Goal: Check status: Check status

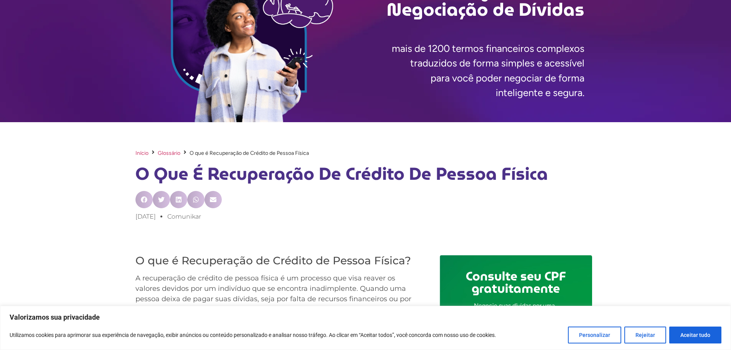
scroll to position [115, 0]
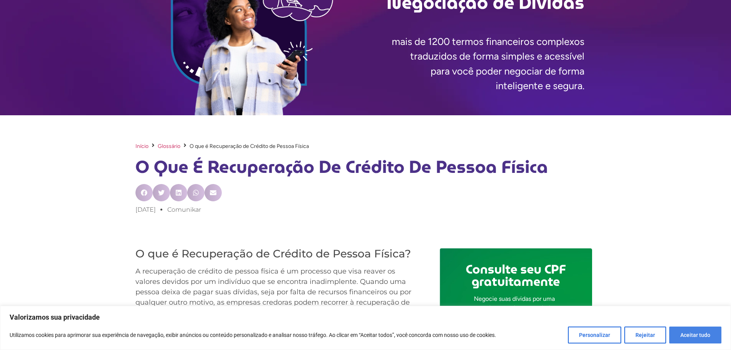
click at [684, 341] on button "Aceitar tudo" at bounding box center [695, 334] width 52 height 17
checkbox input "true"
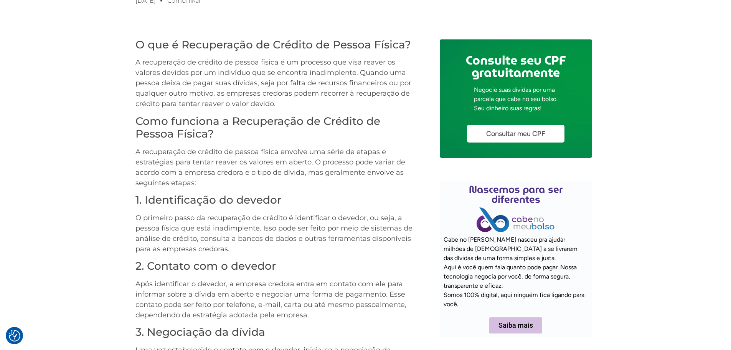
scroll to position [307, 0]
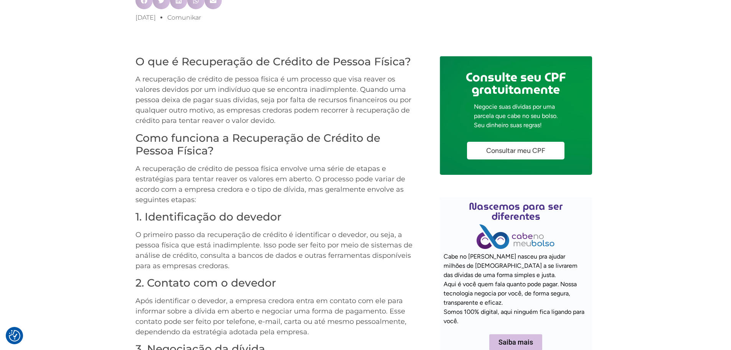
click at [514, 156] on link "Consultar meu CPF" at bounding box center [515, 151] width 97 height 18
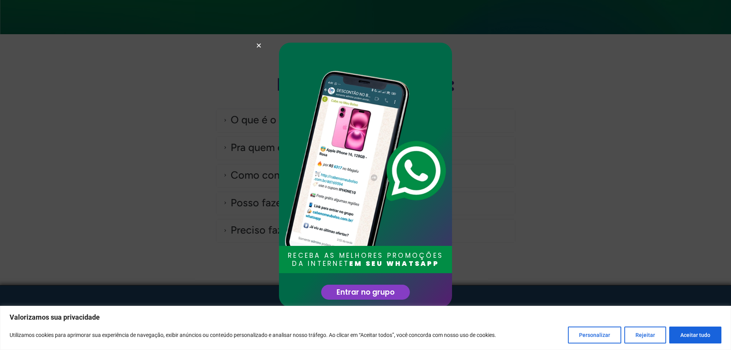
scroll to position [2007, 0]
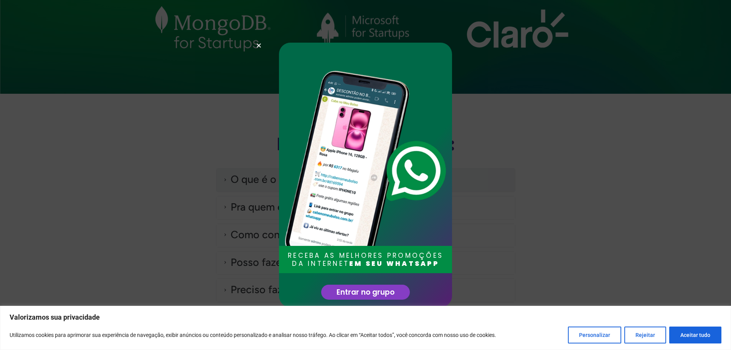
click at [320, 180] on div "O que é o Cabe no Meu Bolso?" at bounding box center [303, 180] width 145 height 16
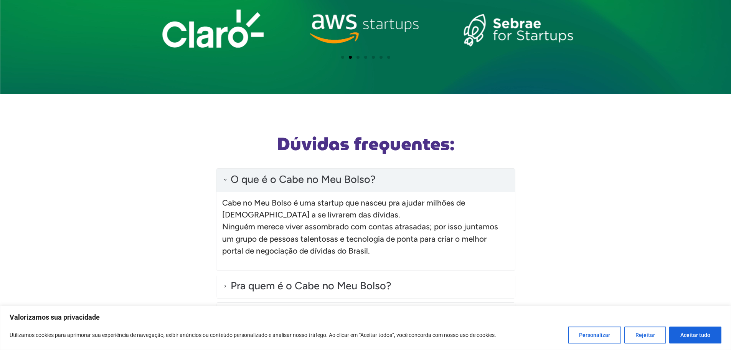
click at [309, 182] on div "O que é o Cabe no Meu Bolso?" at bounding box center [303, 180] width 145 height 16
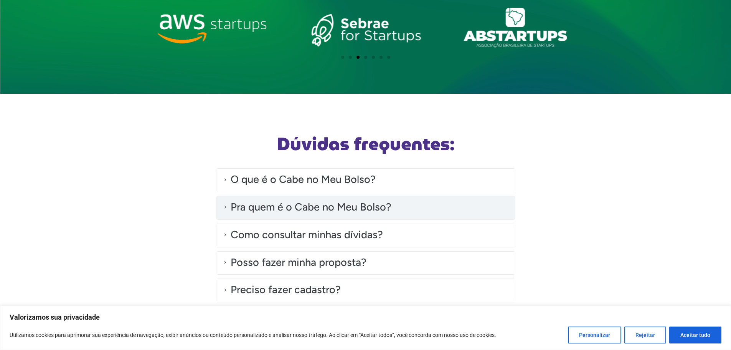
click at [318, 216] on div "Pra quem é o Cabe no Meu Bolso?" at bounding box center [365, 207] width 299 height 23
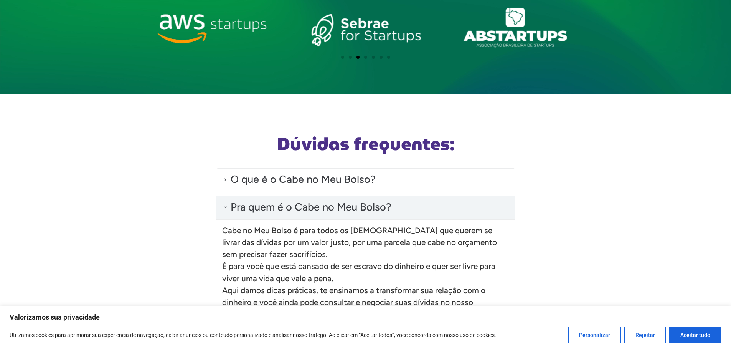
scroll to position [2045, 0]
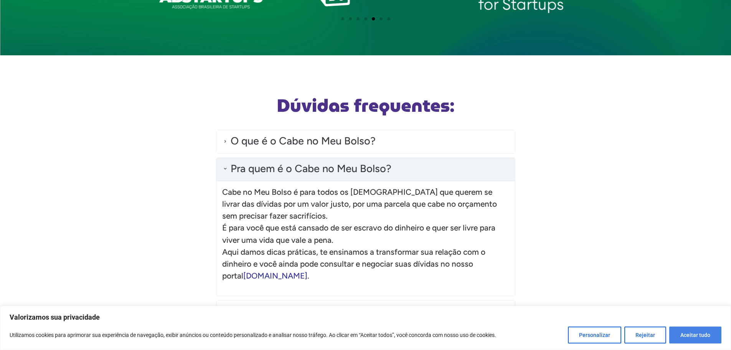
click at [707, 342] on button "Aceitar tudo" at bounding box center [695, 334] width 52 height 17
checkbox input "true"
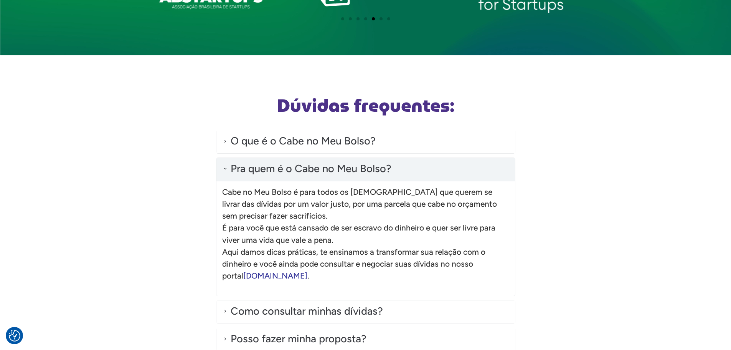
scroll to position [2122, 0]
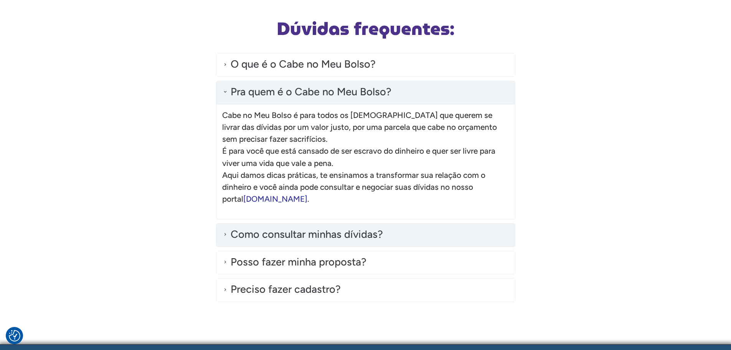
click at [420, 233] on div "Como consultar minhas dívidas?" at bounding box center [365, 234] width 299 height 23
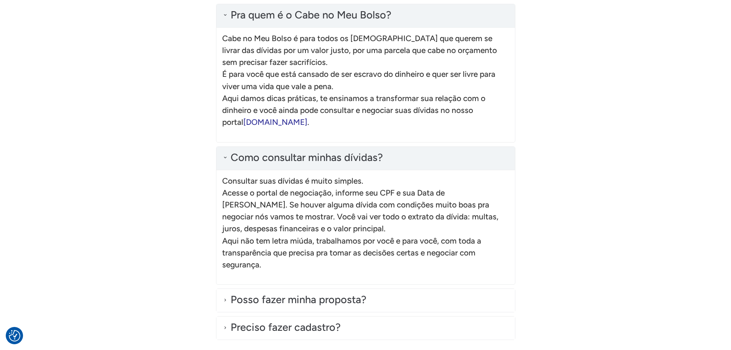
scroll to position [2237, 0]
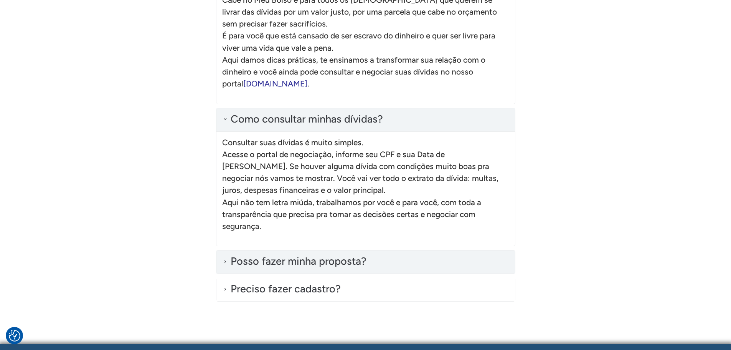
click at [407, 258] on div "Posso fazer minha proposta?" at bounding box center [365, 261] width 299 height 23
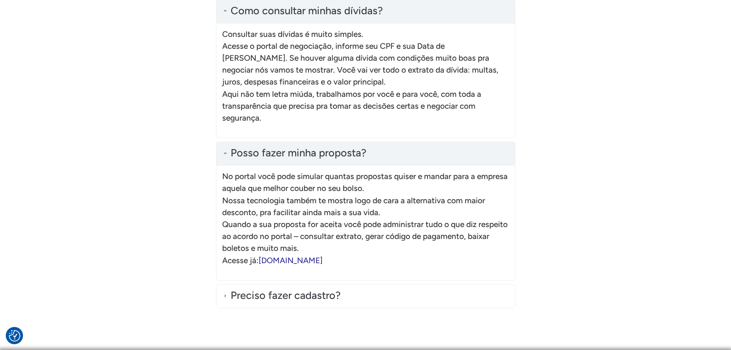
scroll to position [2352, 0]
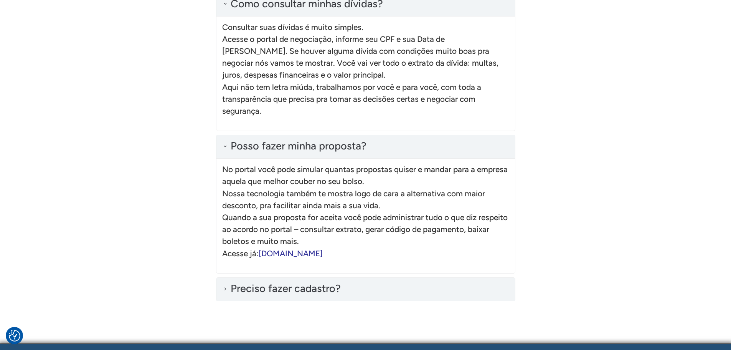
click at [398, 291] on div "Preciso fazer cadastro?" at bounding box center [365, 289] width 299 height 23
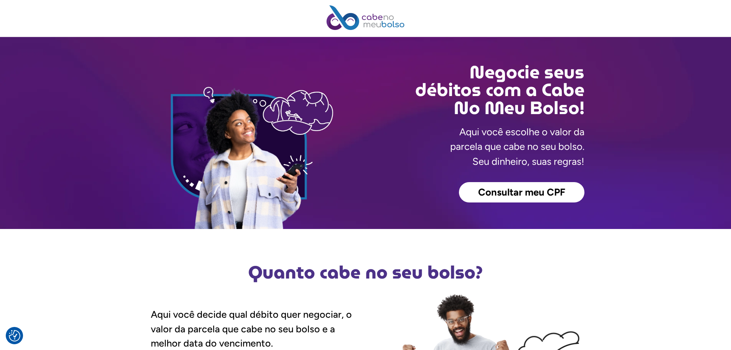
scroll to position [0, 0]
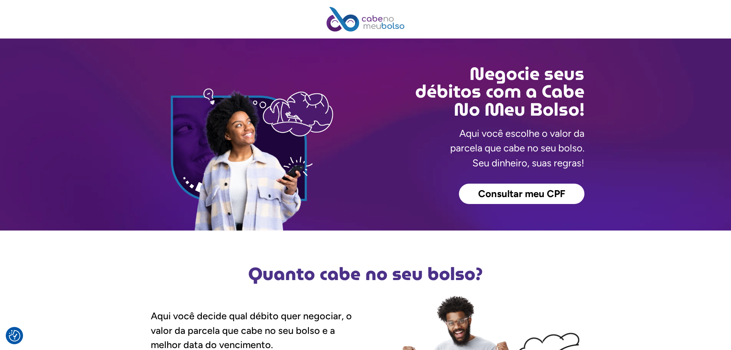
click at [509, 190] on span "Consultar meu CPF" at bounding box center [521, 194] width 87 height 10
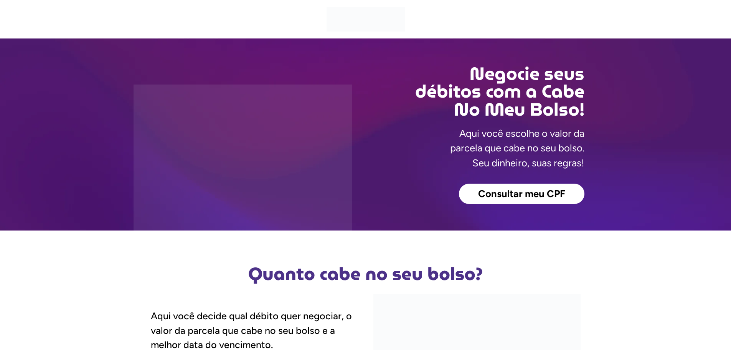
click at [526, 192] on span "Consultar meu CPF" at bounding box center [521, 194] width 87 height 10
click at [510, 189] on span "Consultar meu CPF" at bounding box center [521, 194] width 87 height 10
